Goal: Information Seeking & Learning: Check status

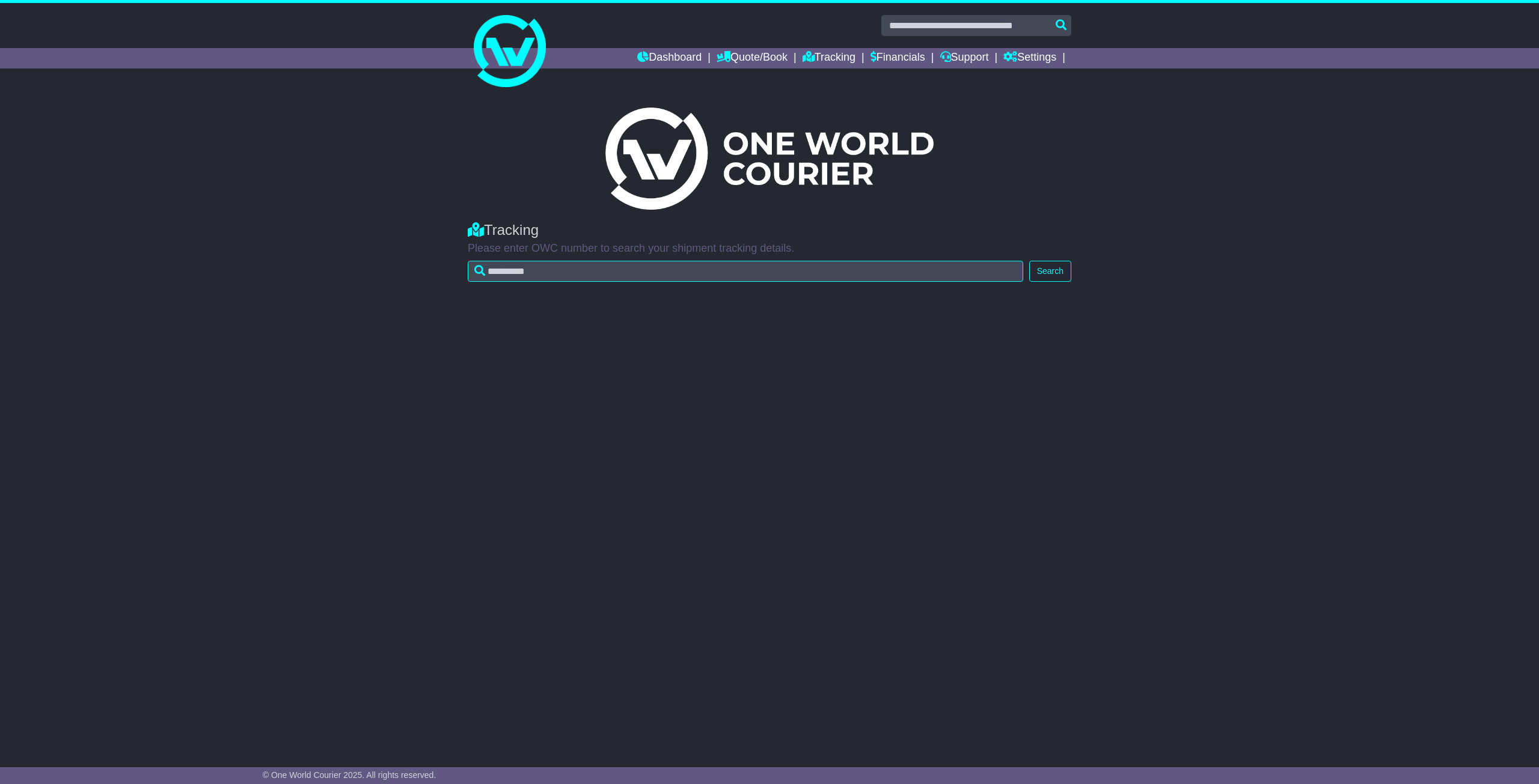
click at [601, 267] on input "text" at bounding box center [745, 271] width 555 height 21
drag, startPoint x: 0, startPoint y: 0, endPoint x: 601, endPoint y: 267, distance: 657.6
drag, startPoint x: 601, startPoint y: 267, endPoint x: 547, endPoint y: 271, distance: 54.1
click at [547, 271] on input "text" at bounding box center [745, 271] width 555 height 21
type input "**********"
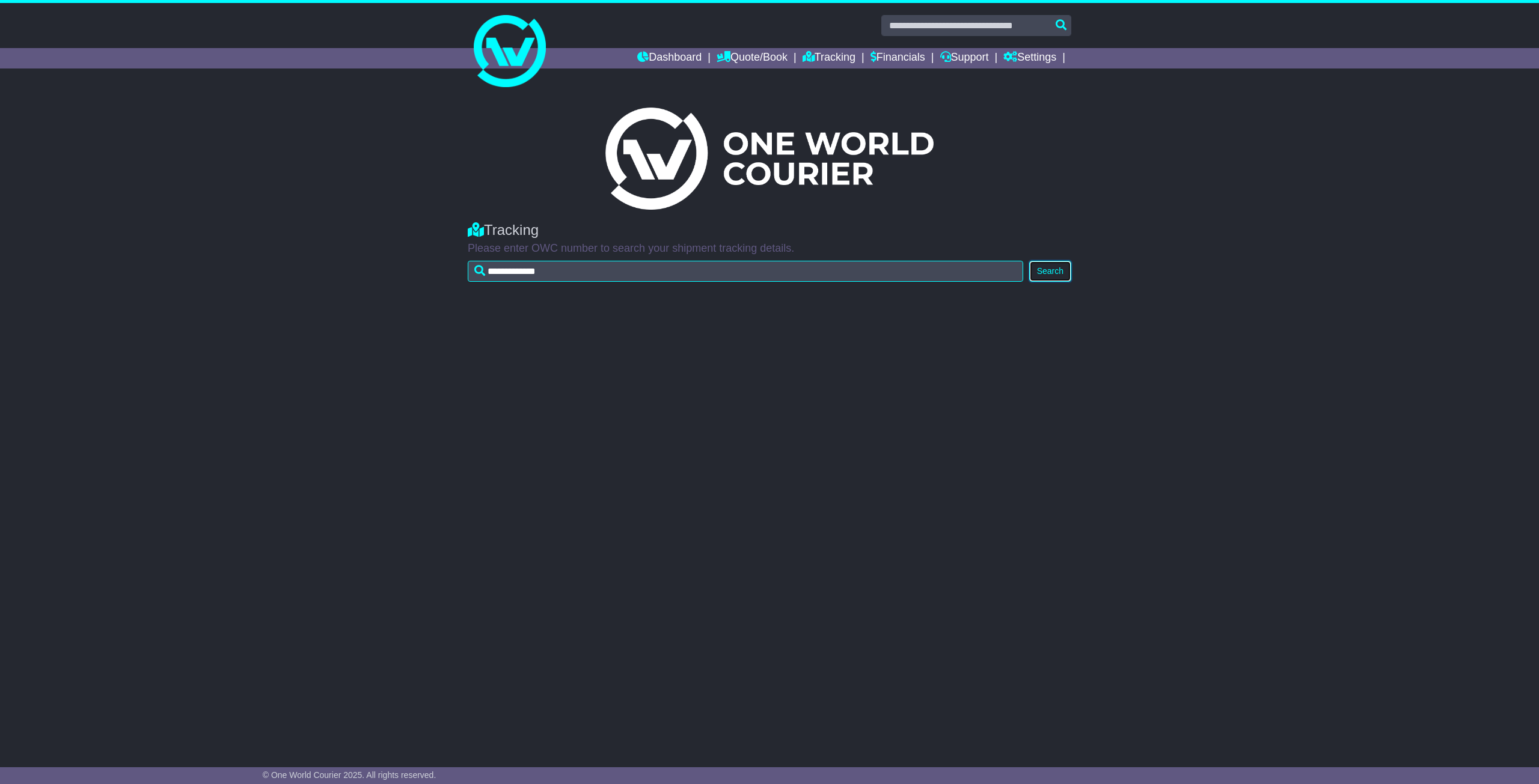
click at [1062, 271] on button "Search" at bounding box center [1050, 271] width 42 height 21
